Goal: Task Accomplishment & Management: Manage account settings

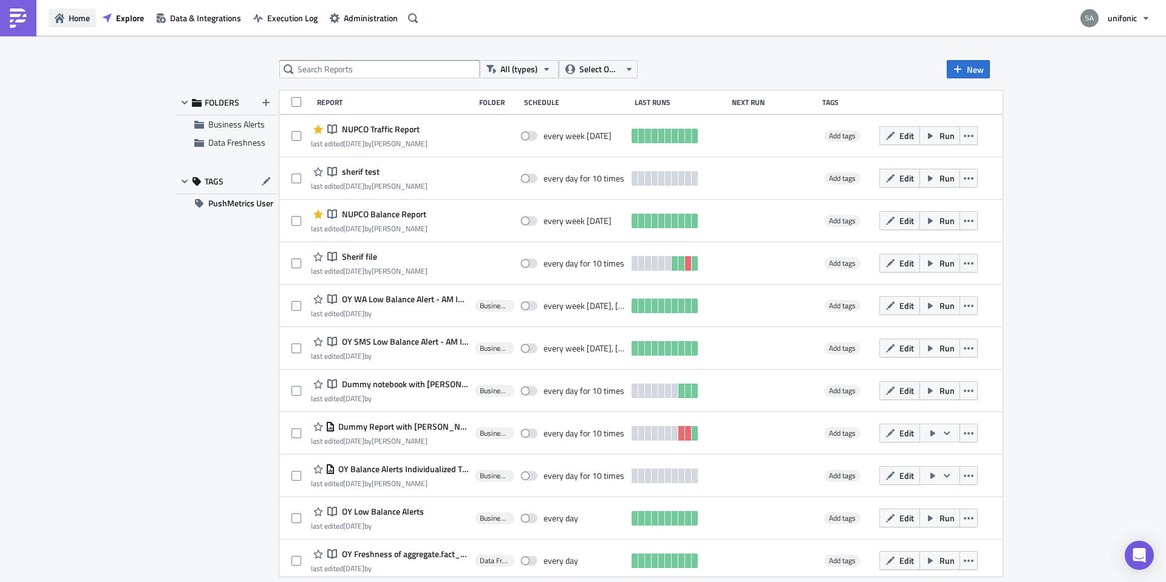
click at [77, 19] on span "Home" at bounding box center [79, 18] width 21 height 13
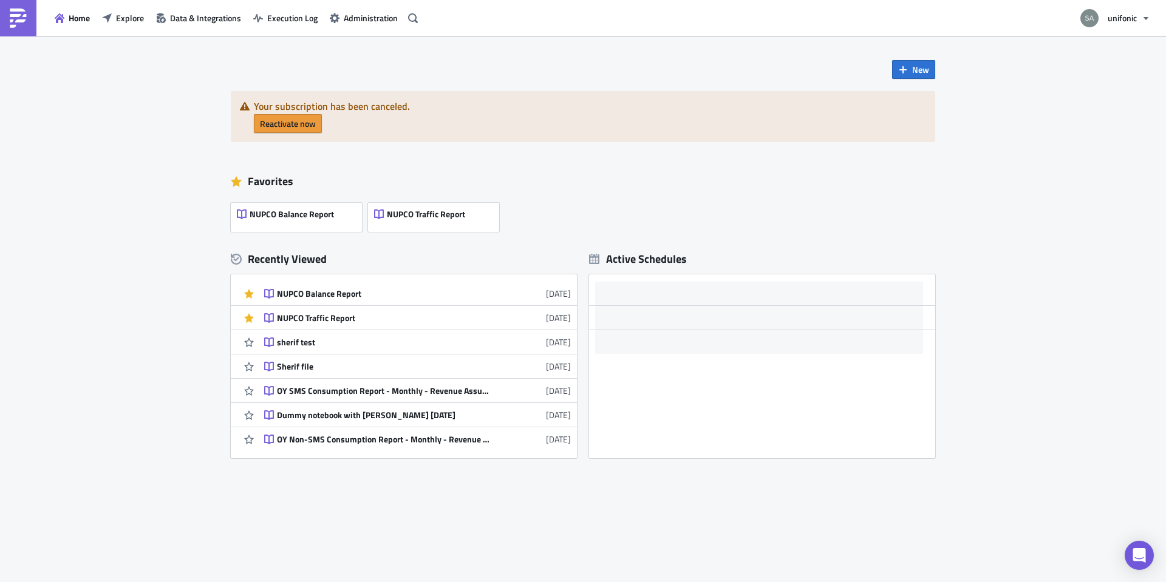
click at [293, 128] on span "Reactivate now" at bounding box center [288, 123] width 56 height 13
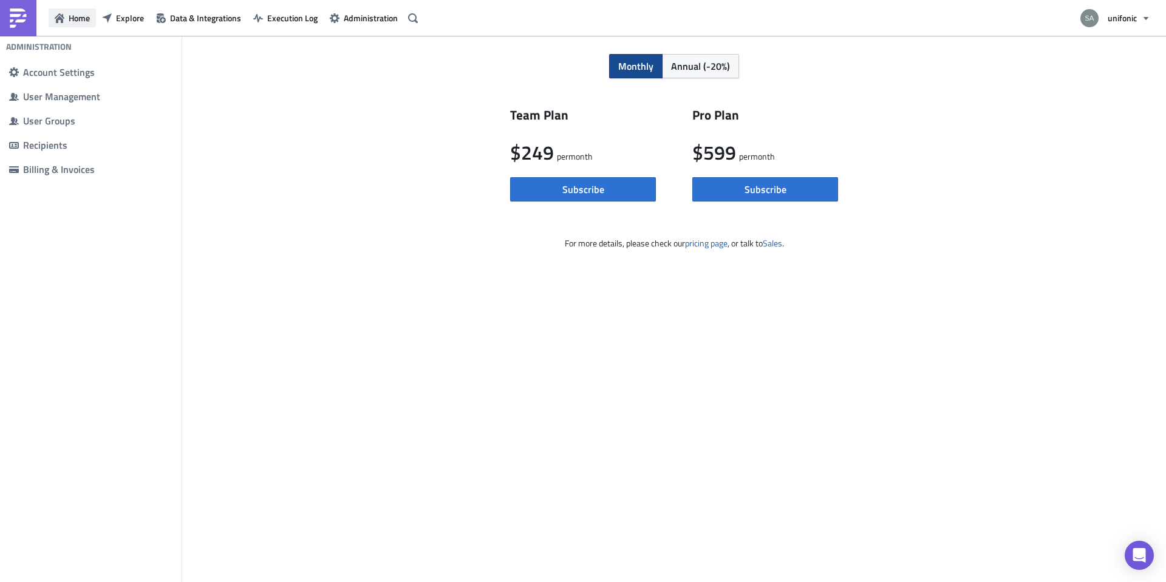
click at [70, 18] on span "Home" at bounding box center [79, 18] width 21 height 13
